Goal: Task Accomplishment & Management: Manage account settings

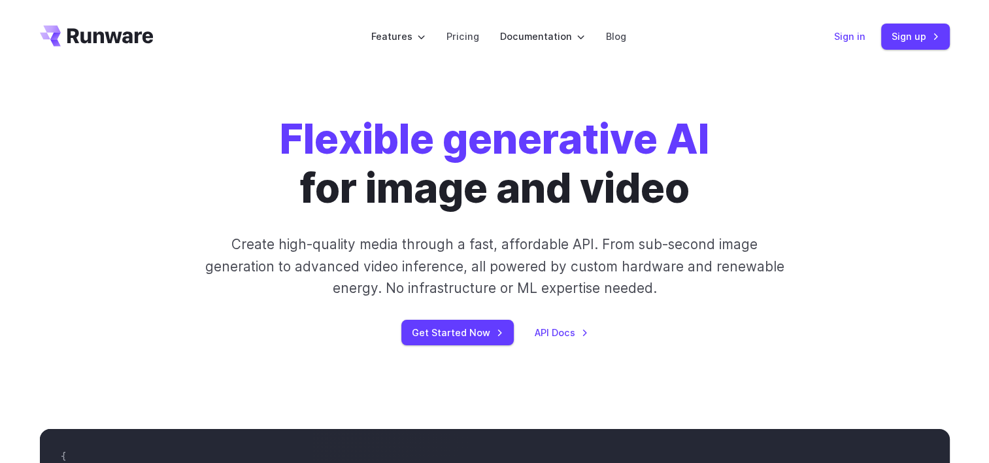
click at [844, 37] on link "Sign in" at bounding box center [849, 36] width 31 height 15
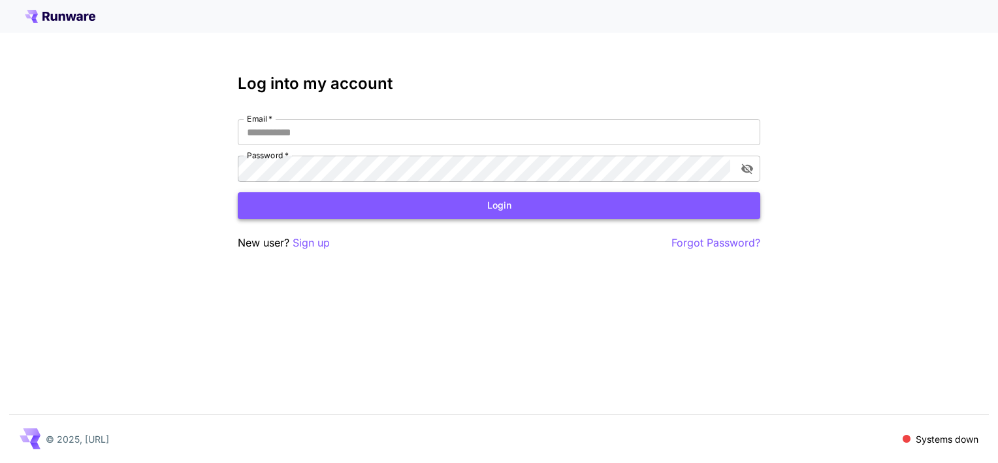
type input "**********"
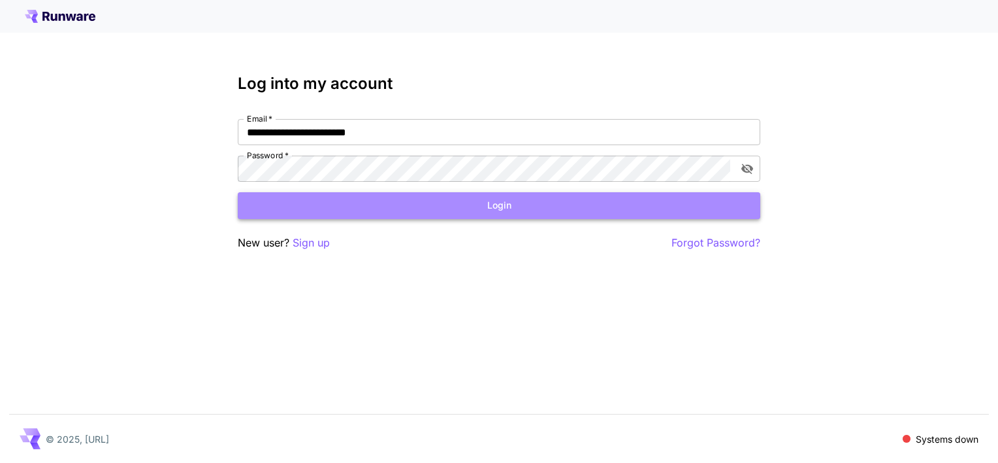
click at [461, 206] on button "Login" at bounding box center [499, 205] width 523 height 27
